Goal: Task Accomplishment & Management: Manage account settings

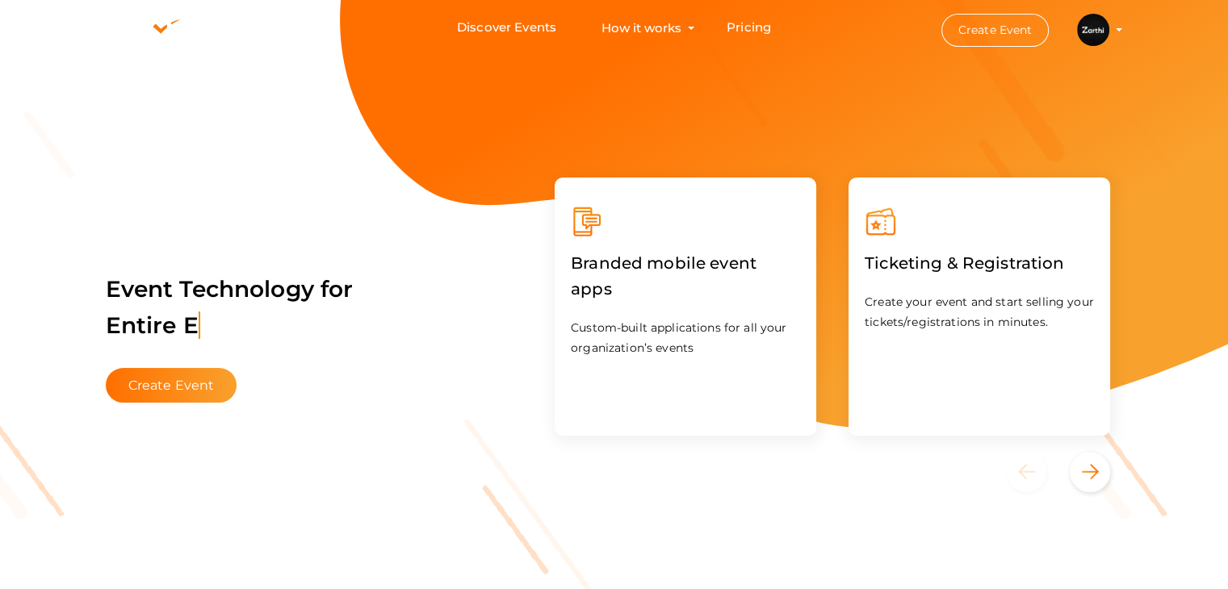
click at [1116, 33] on li "Create Event Zarthi PvtLtd [EMAIL_ADDRESS][DOMAIN_NAME] Personal Profile My Eve…" at bounding box center [1017, 30] width 217 height 58
click at [1101, 25] on img at bounding box center [1093, 30] width 32 height 32
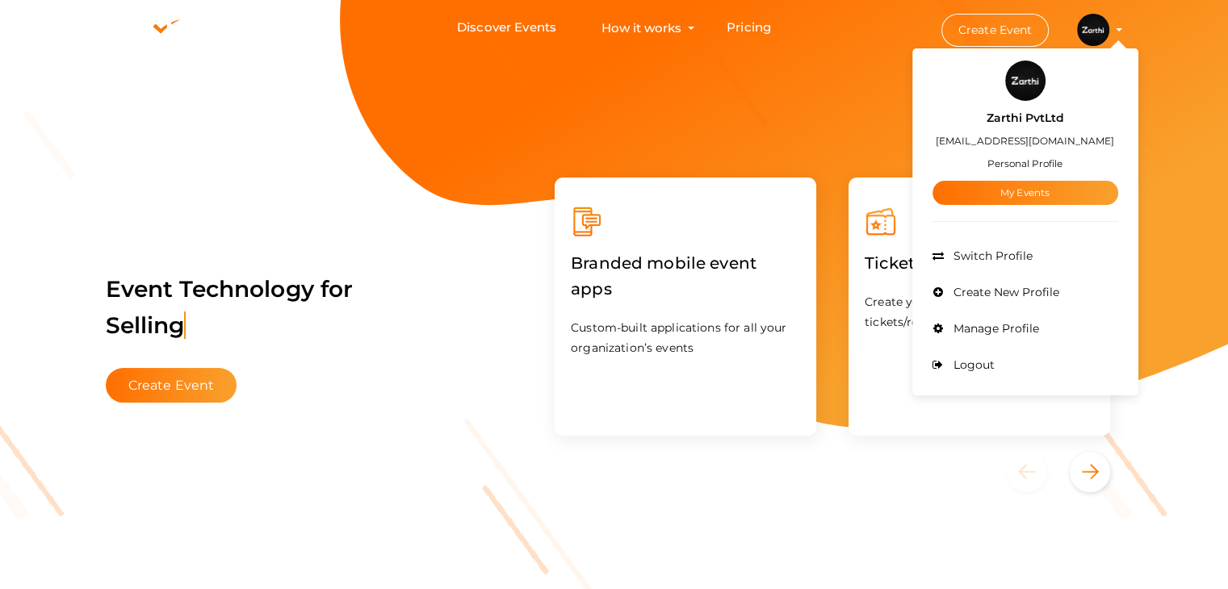
click at [949, 323] on li "Manage Profile" at bounding box center [1025, 329] width 186 height 36
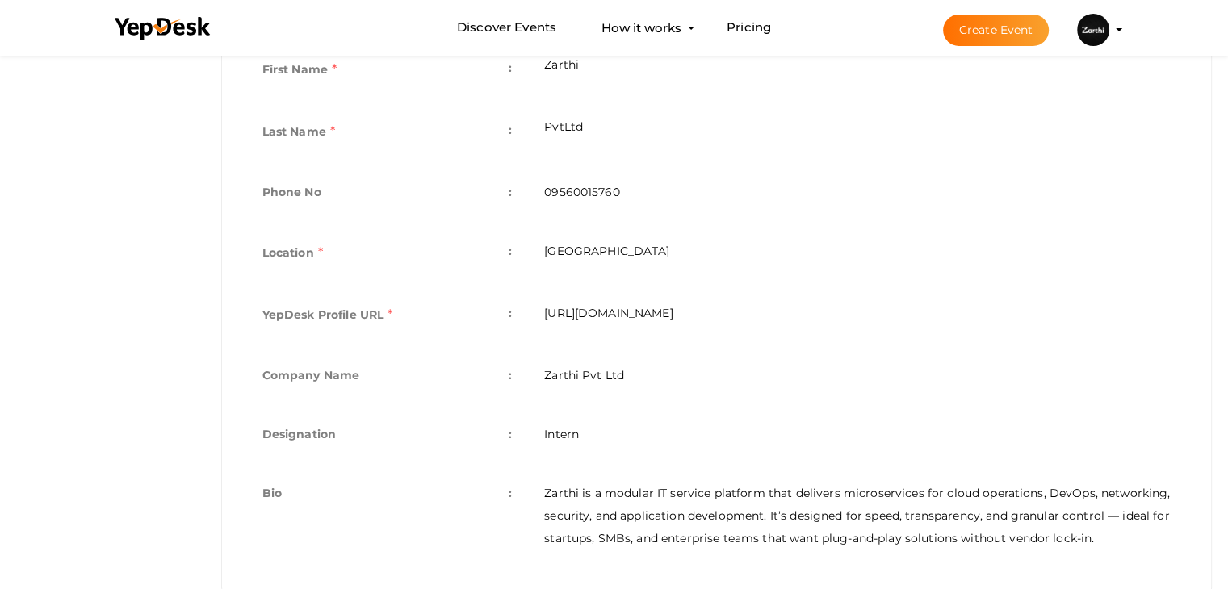
scroll to position [463, 0]
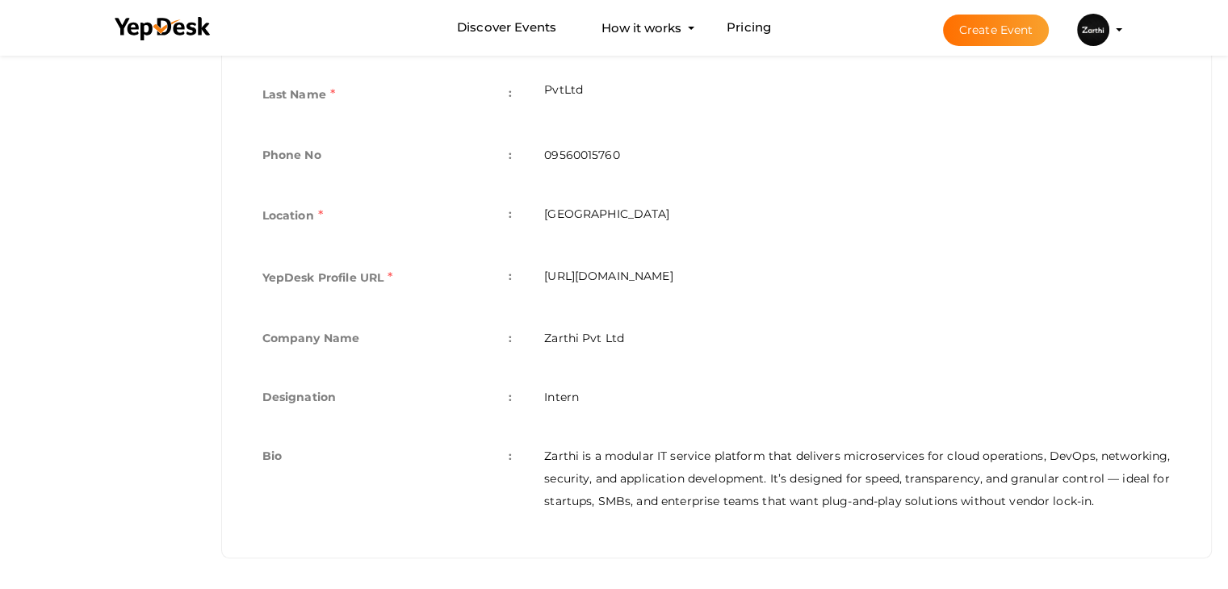
drag, startPoint x: 793, startPoint y: 274, endPoint x: 544, endPoint y: 270, distance: 249.4
click at [544, 270] on td "https://www.yepdesk.com/profile/zarthiindia" at bounding box center [857, 280] width 659 height 62
copy td "https://www.yepdesk.com/profile/zarthiindi"
click at [823, 277] on td "https://www.yepdesk.com/profile/zarthiindia" at bounding box center [857, 280] width 659 height 62
drag, startPoint x: 792, startPoint y: 270, endPoint x: 522, endPoint y: 291, distance: 270.5
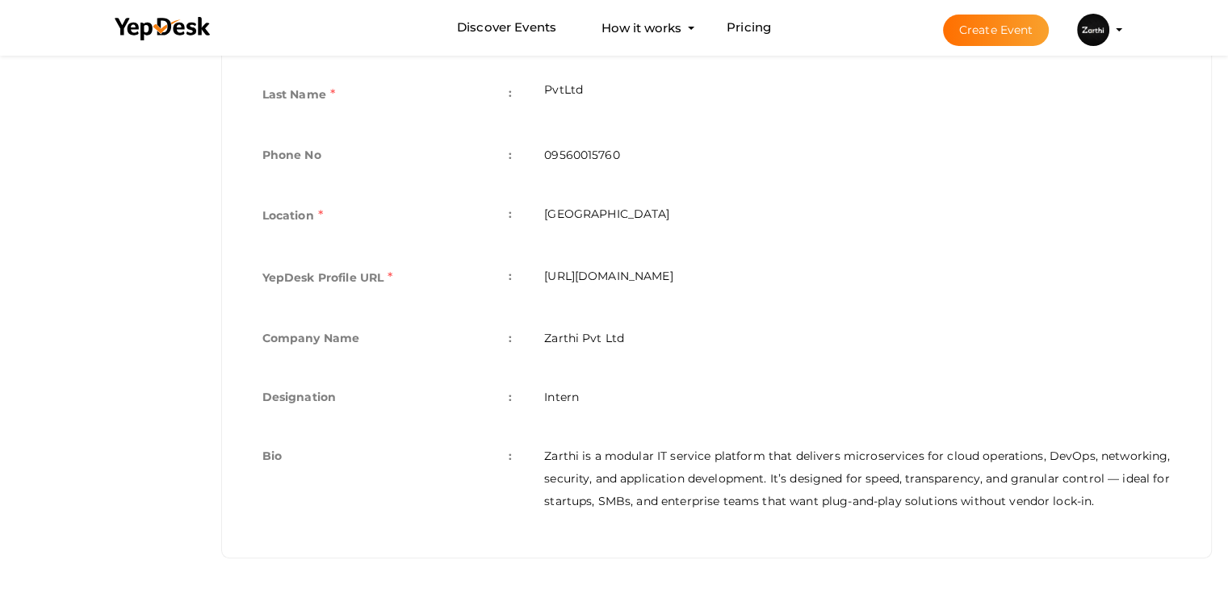
click at [522, 291] on tr "YepDesk Profile URL : https://www.yepdesk.com/profile/zarthiindia" at bounding box center [716, 280] width 941 height 62
copy tr ": https://www.yepdesk.com/profile/zarthiindia"
click at [581, 306] on td "https://www.yepdesk.com/profile/zarthiindia" at bounding box center [857, 280] width 659 height 62
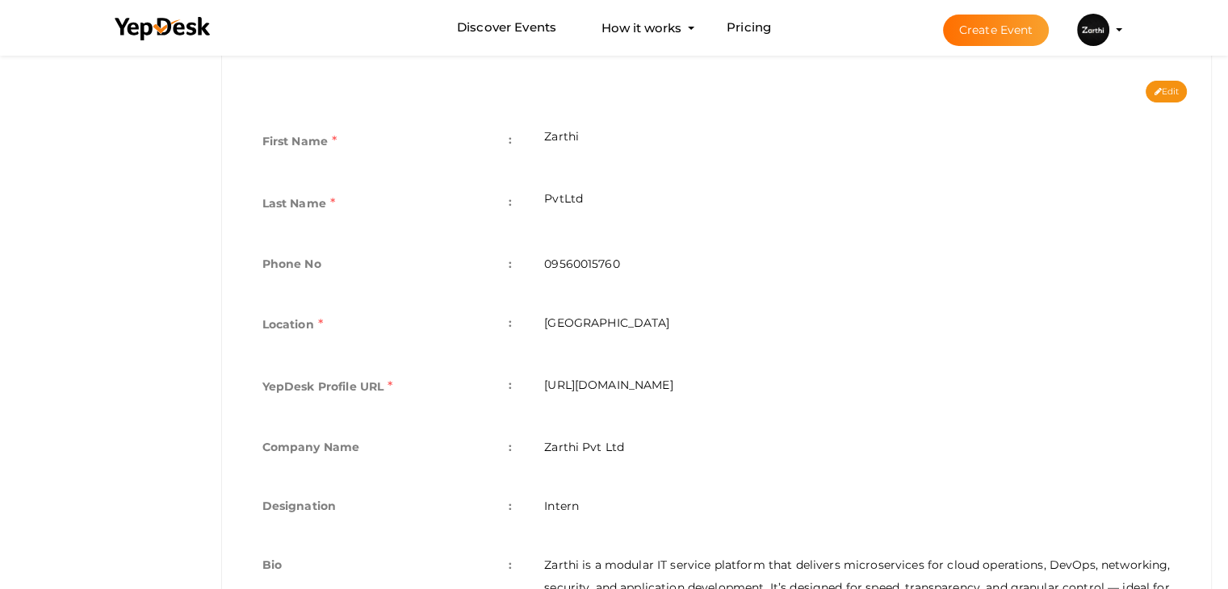
scroll to position [404, 0]
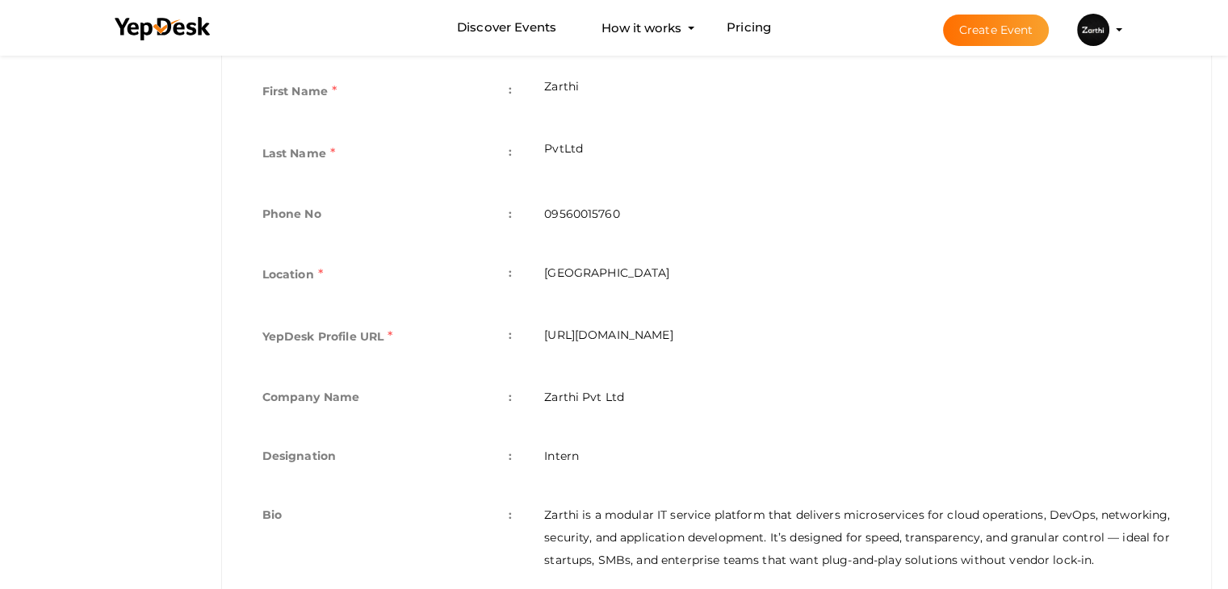
drag, startPoint x: 544, startPoint y: 330, endPoint x: 801, endPoint y: 329, distance: 256.7
click at [801, 329] on td "https://www.yepdesk.com/profile/zarthiindia" at bounding box center [857, 339] width 659 height 62
copy td "https://www.yepdesk.com/profile/zarthiindia"
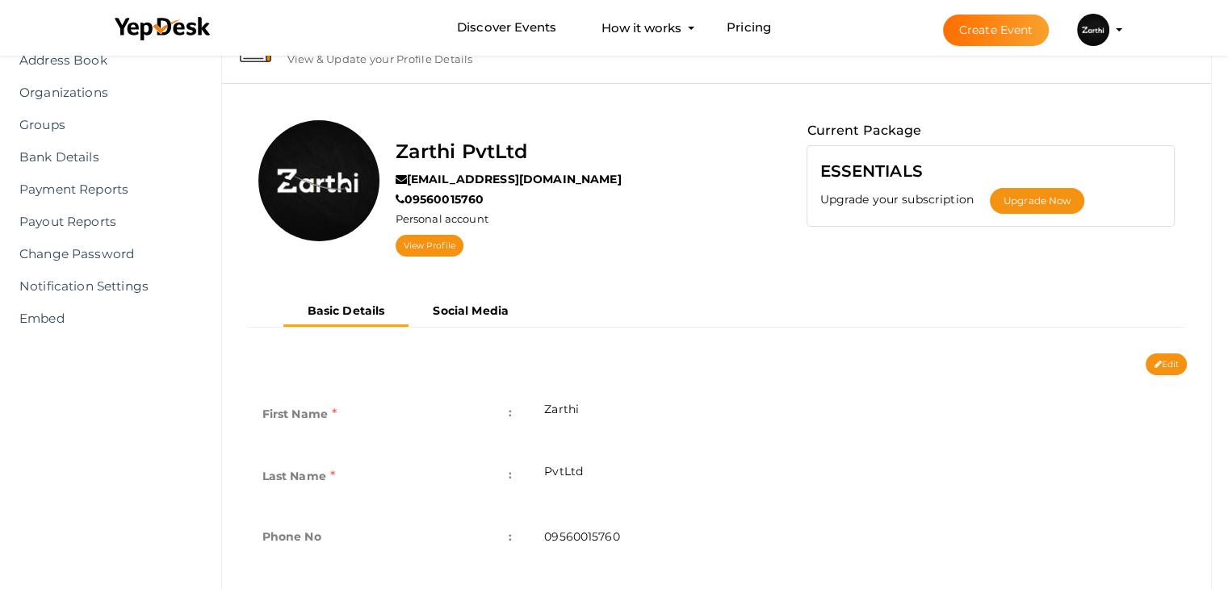
scroll to position [81, 0]
